Goal: Information Seeking & Learning: Learn about a topic

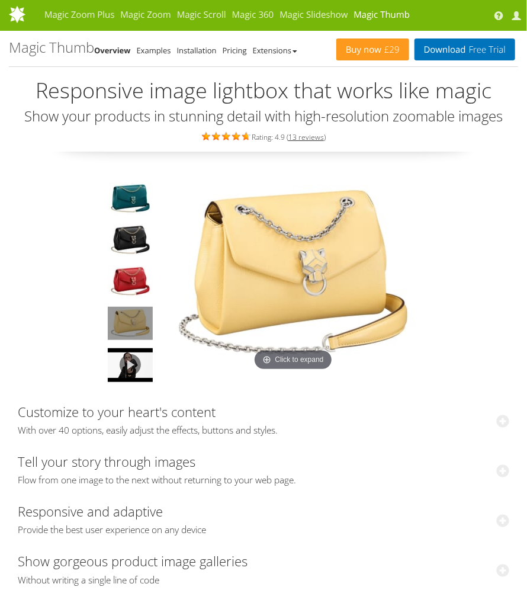
click at [122, 322] on img at bounding box center [130, 323] width 45 height 33
click at [126, 205] on img at bounding box center [130, 199] width 45 height 33
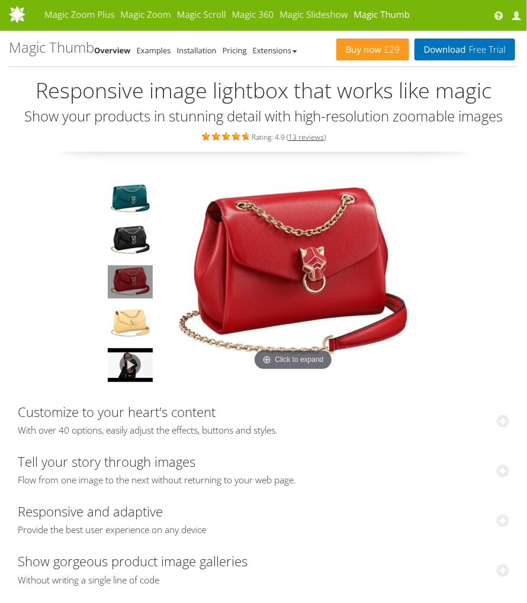
click at [128, 266] on img at bounding box center [130, 281] width 45 height 33
drag, startPoint x: 129, startPoint y: 308, endPoint x: 158, endPoint y: 318, distance: 30.5
click at [129, 309] on img at bounding box center [130, 323] width 45 height 33
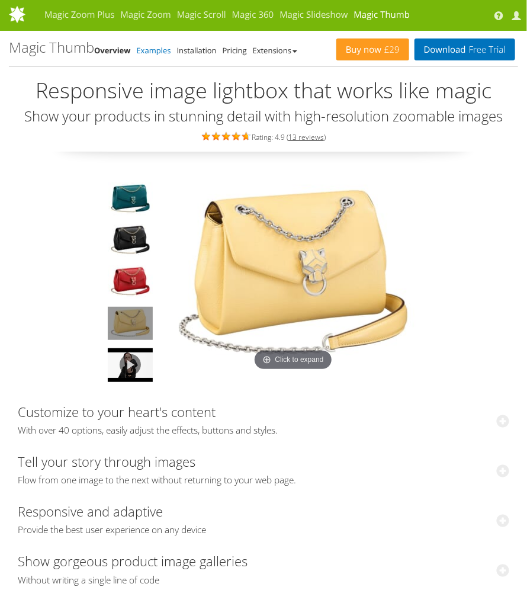
click at [165, 47] on link "Examples" at bounding box center [154, 50] width 34 height 11
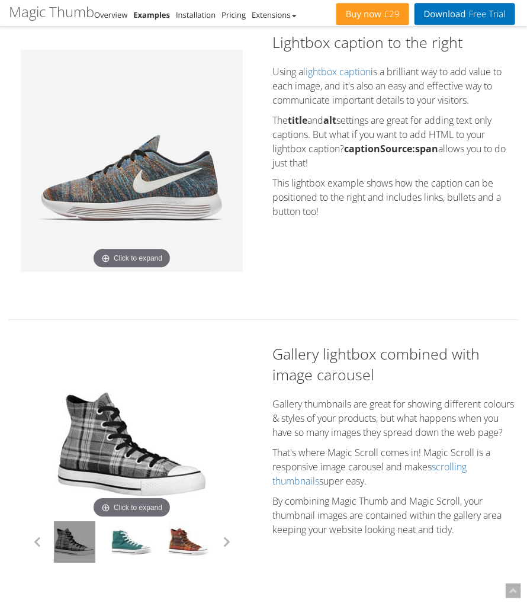
scroll to position [812, 0]
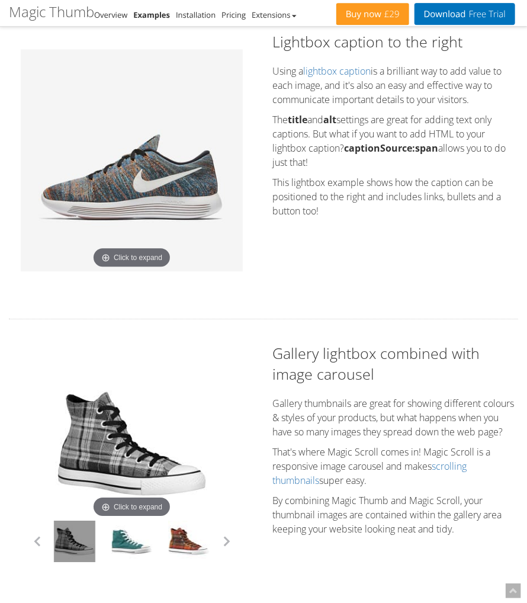
click at [143, 261] on img at bounding box center [132, 160] width 222 height 222
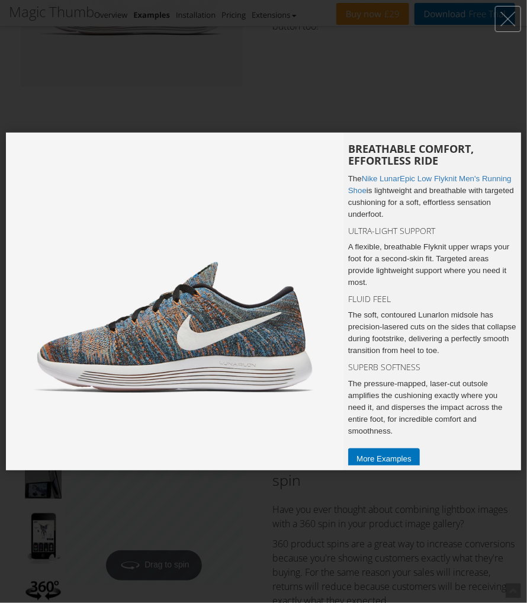
click at [130, 69] on div at bounding box center [263, 301] width 527 height 603
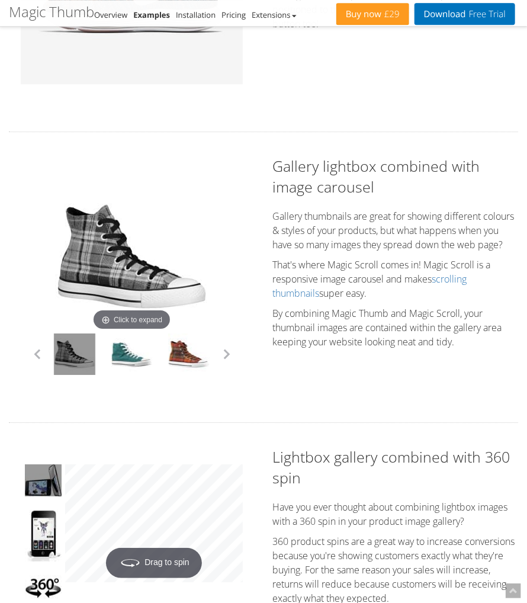
scroll to position [1000, 0]
